Goal: Task Accomplishment & Management: Use online tool/utility

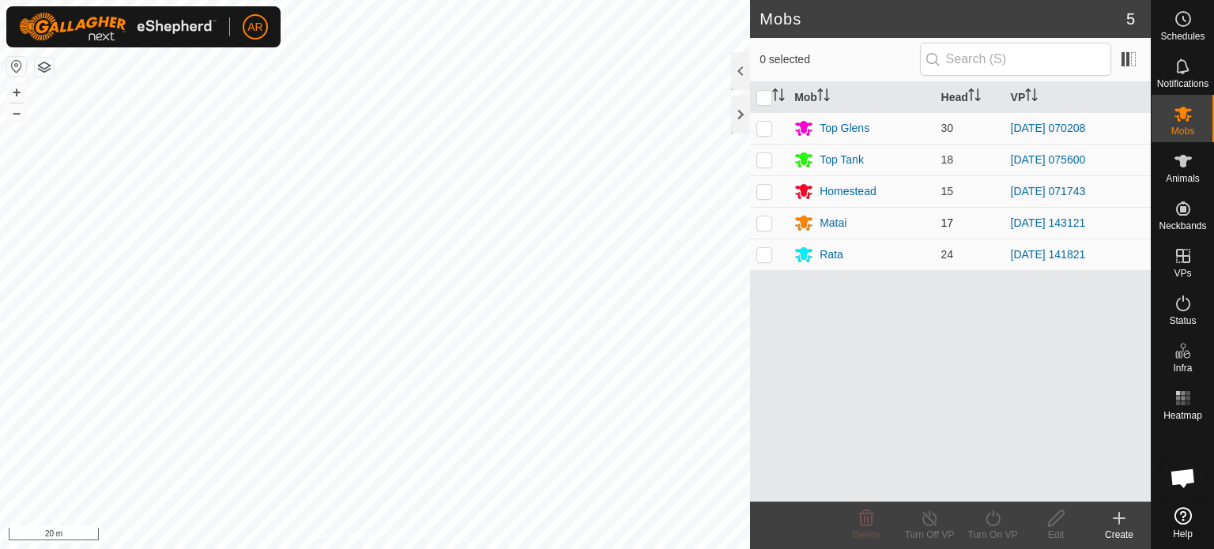
click at [767, 228] on p-checkbox at bounding box center [764, 223] width 16 height 13
checkbox input "true"
click at [1119, 519] on icon at bounding box center [1119, 519] width 11 height 0
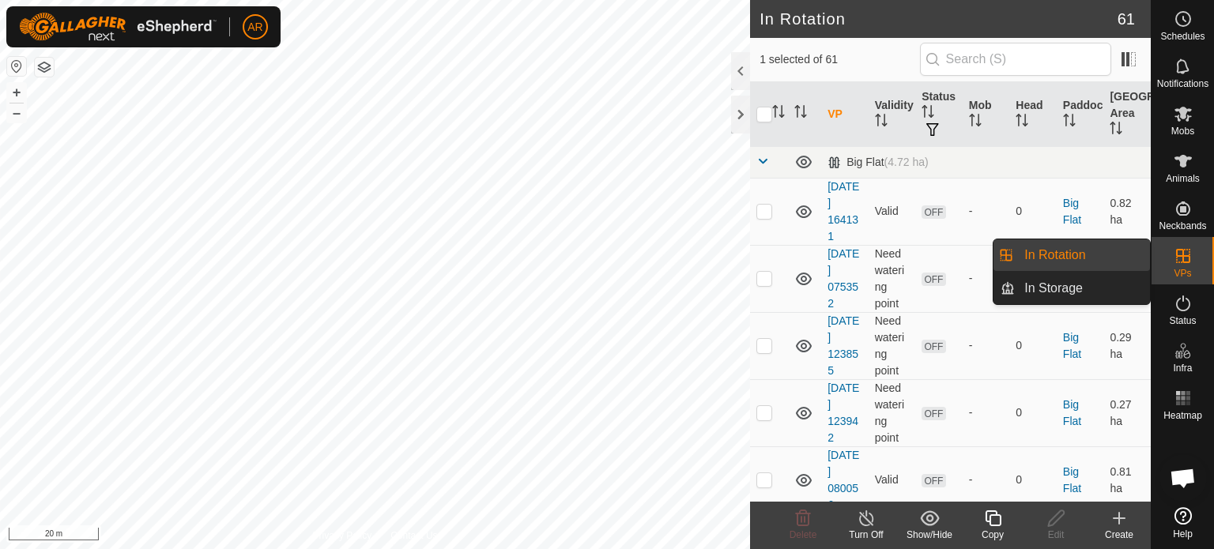
click at [1186, 258] on icon at bounding box center [1183, 256] width 19 height 19
click at [1078, 259] on link "In Rotation" at bounding box center [1082, 255] width 135 height 32
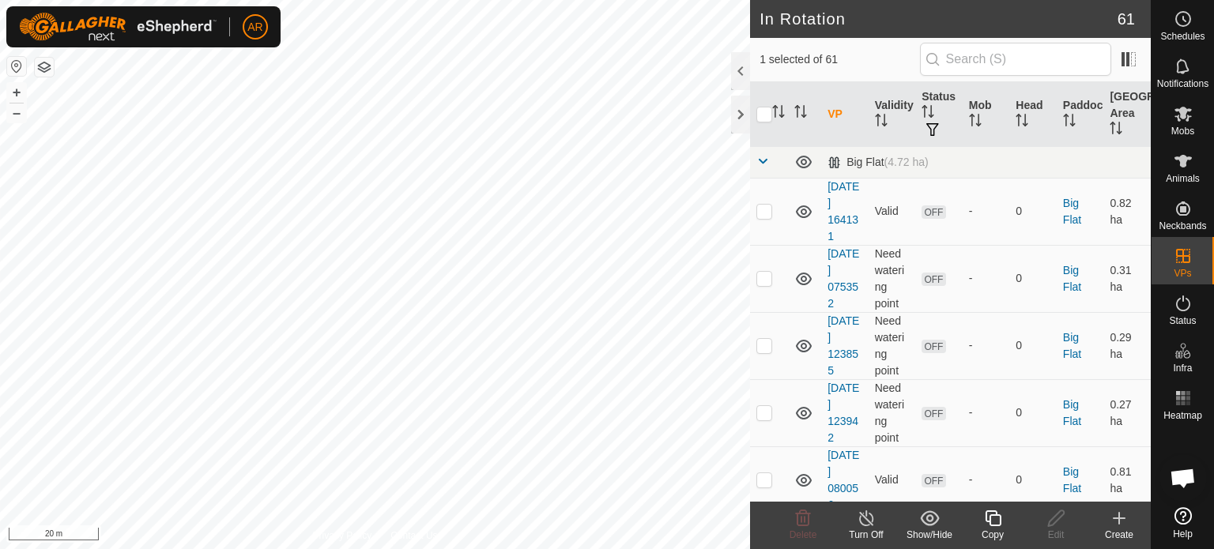
click at [1119, 520] on icon at bounding box center [1119, 518] width 0 height 11
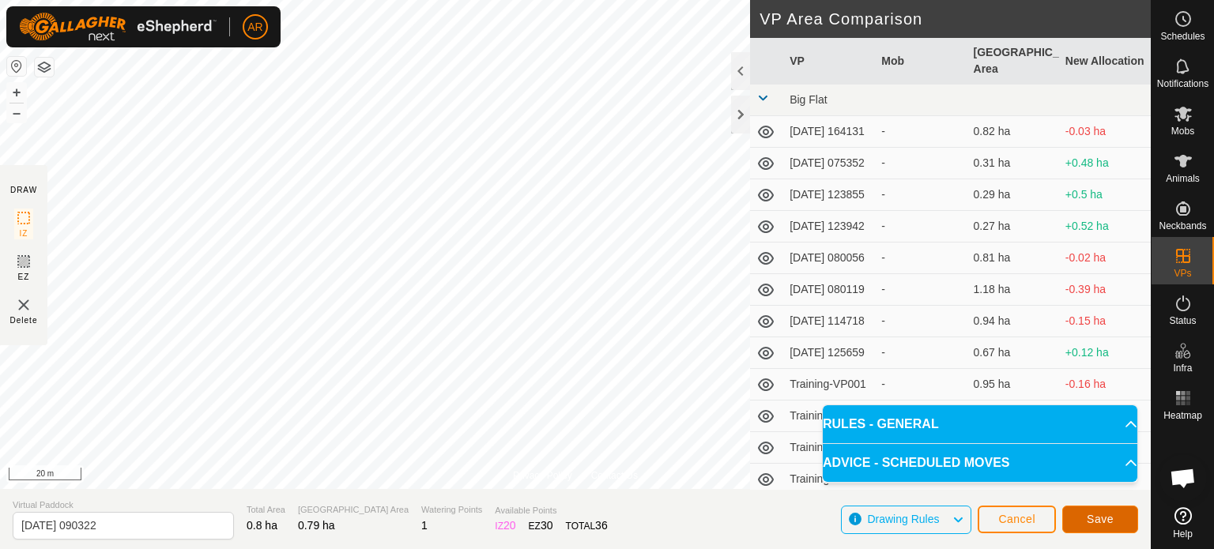
click at [1087, 517] on span "Save" at bounding box center [1100, 519] width 27 height 13
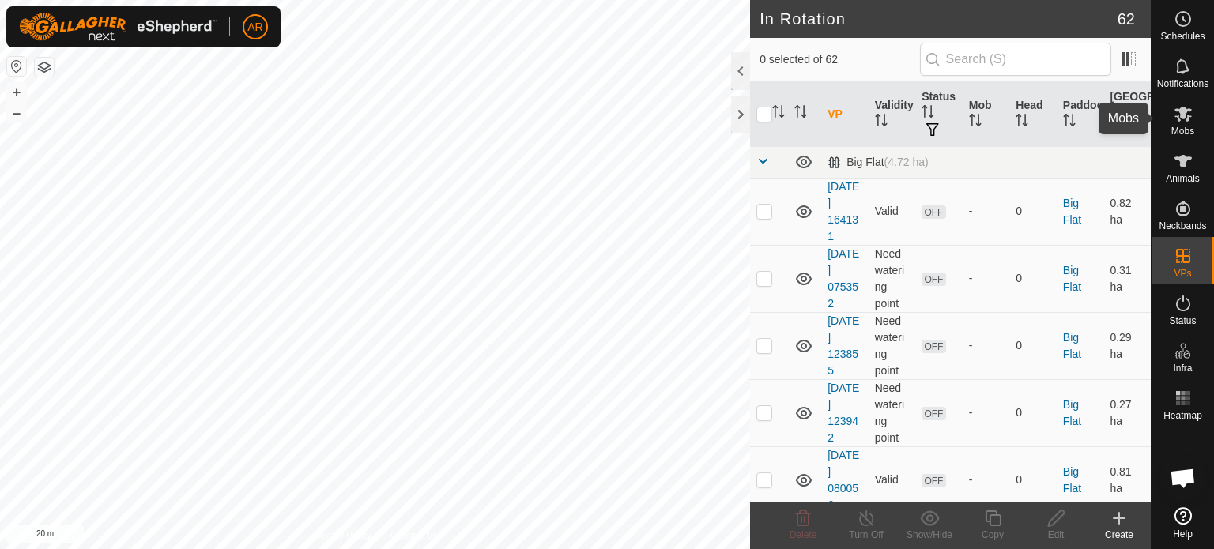
click at [1188, 116] on icon at bounding box center [1183, 114] width 17 height 15
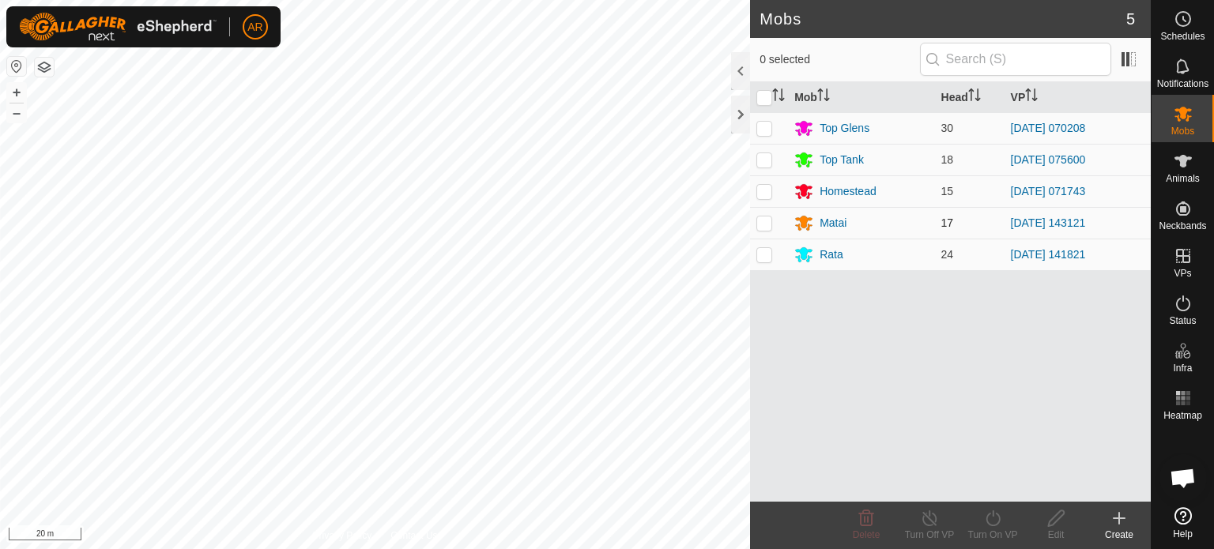
click at [766, 220] on p-checkbox at bounding box center [764, 223] width 16 height 13
checkbox input "true"
click at [993, 519] on icon at bounding box center [993, 518] width 20 height 19
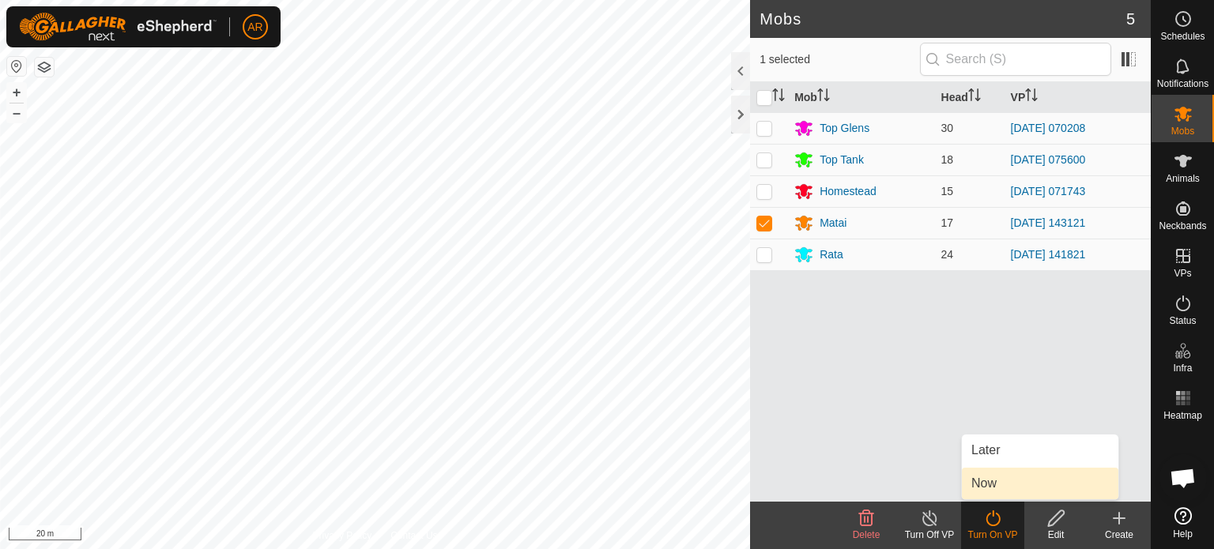
click at [993, 477] on link "Now" at bounding box center [1040, 484] width 157 height 32
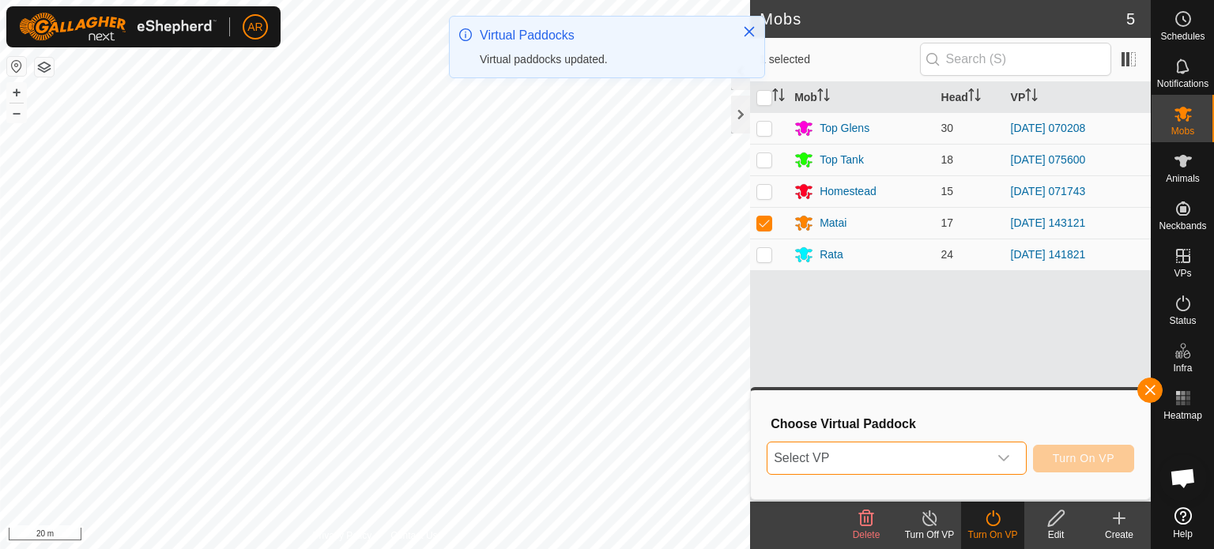
click at [841, 451] on span "Select VP" at bounding box center [877, 459] width 221 height 32
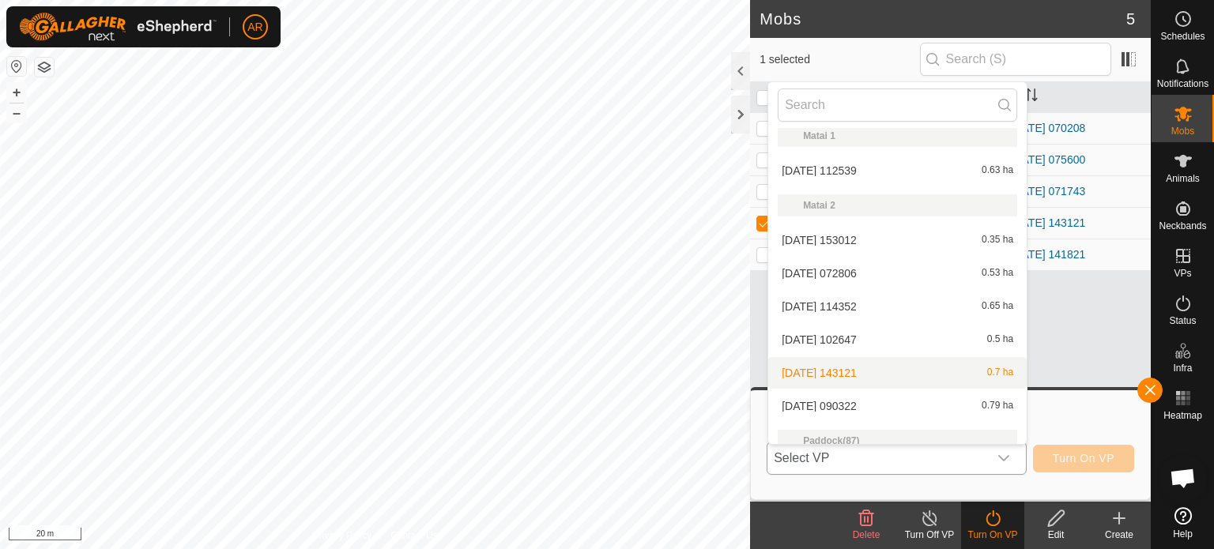
scroll to position [1214, 0]
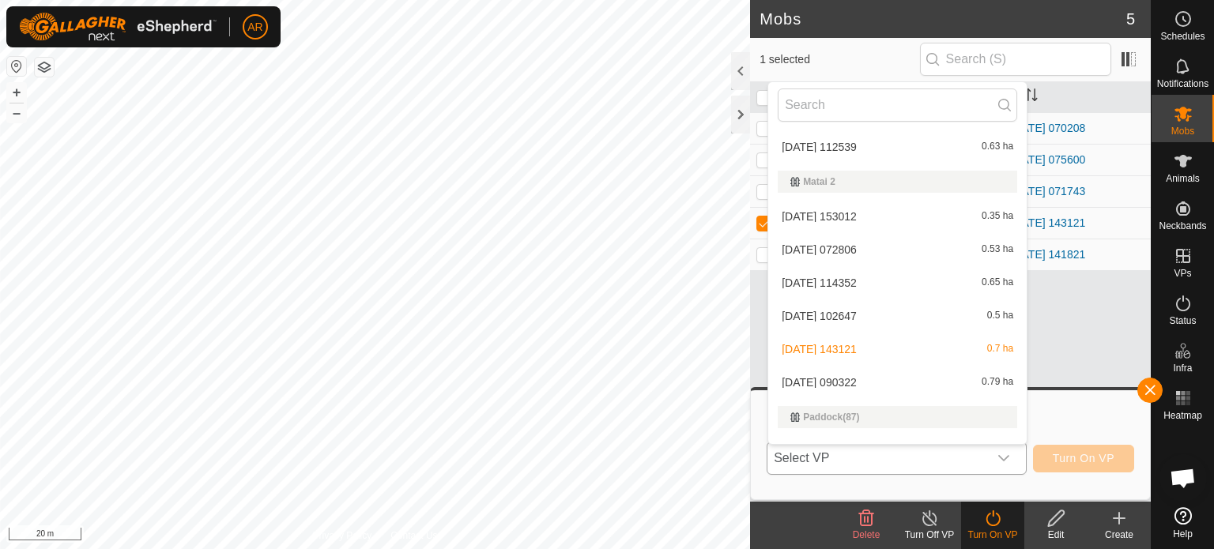
click at [857, 388] on li "[DATE] 090322 0.79 ha" at bounding box center [897, 383] width 258 height 32
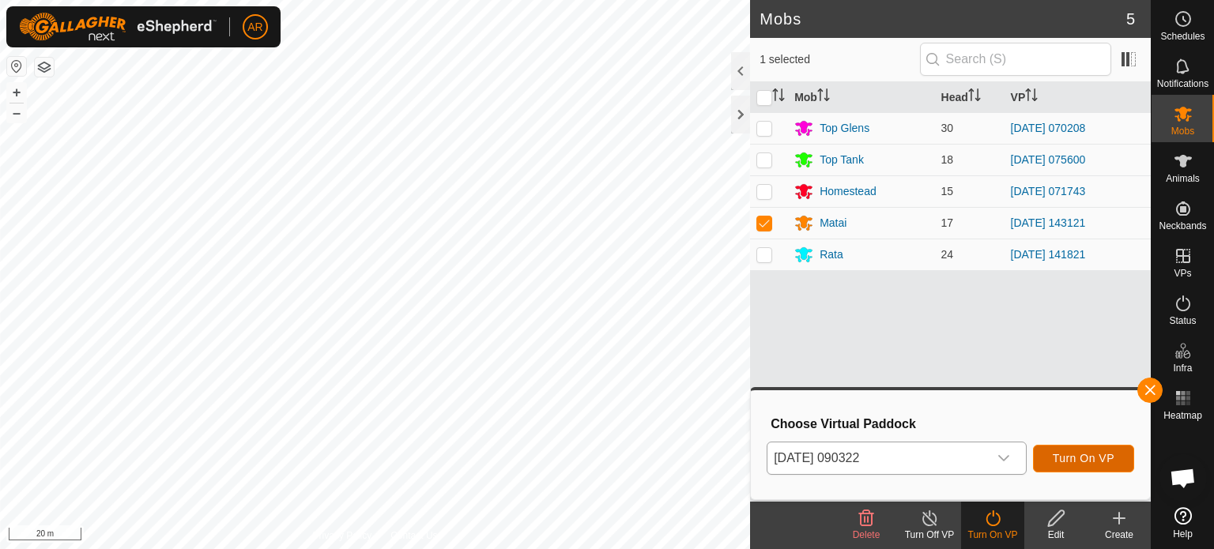
click at [1088, 458] on span "Turn On VP" at bounding box center [1084, 458] width 62 height 13
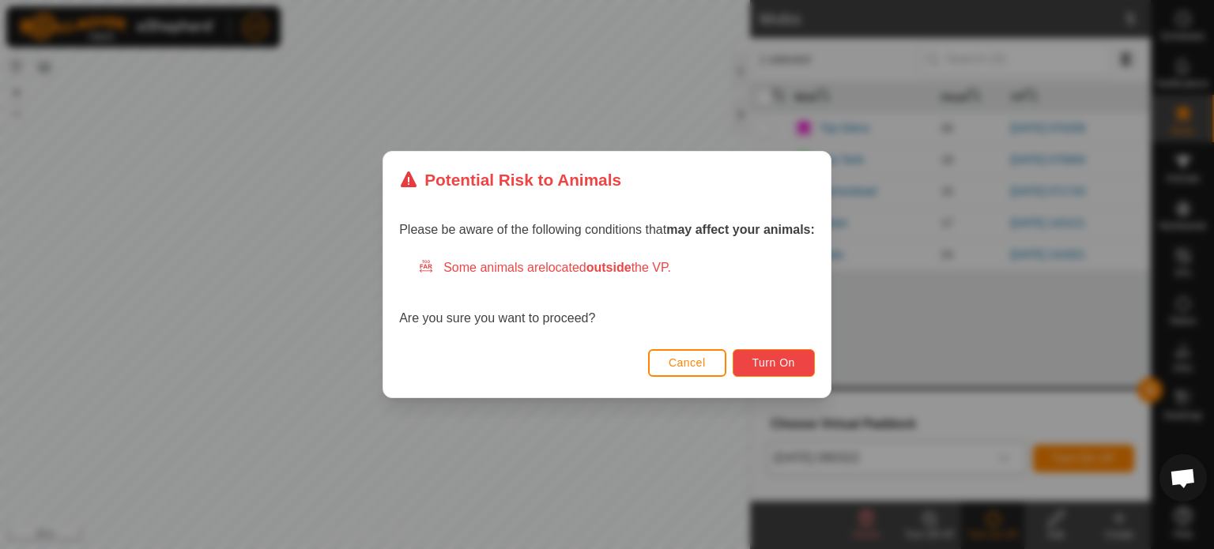
click at [752, 360] on button "Turn On" at bounding box center [774, 363] width 82 height 28
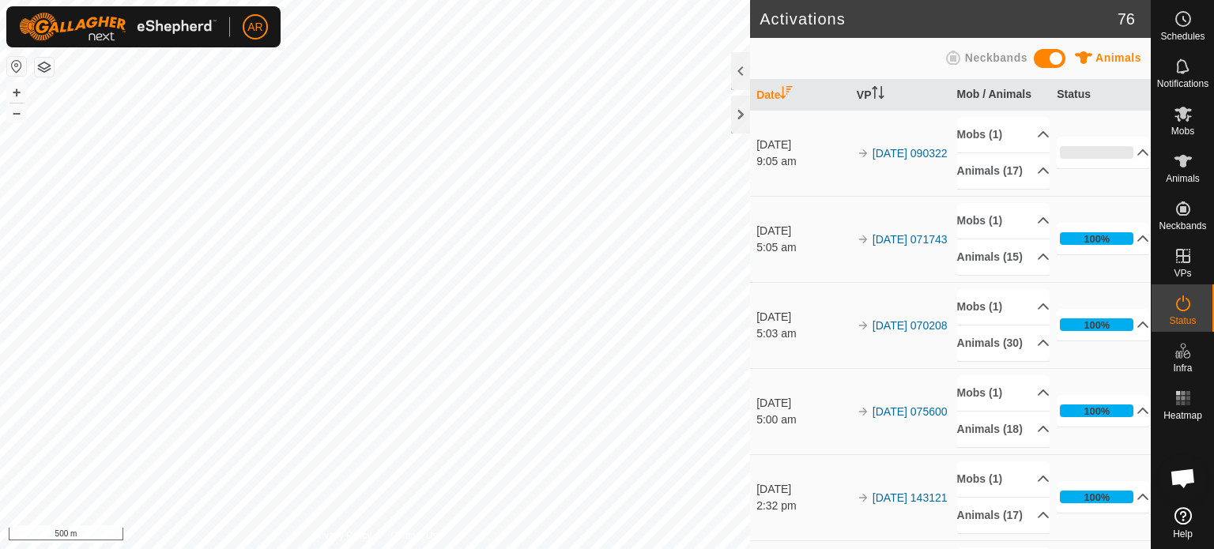
click at [803, 299] on div "Activations 76 Animals Neckbands Date VP Mob / Animals Status [DATE] 9:05 am 20…" at bounding box center [575, 274] width 1151 height 549
